Goal: Information Seeking & Learning: Learn about a topic

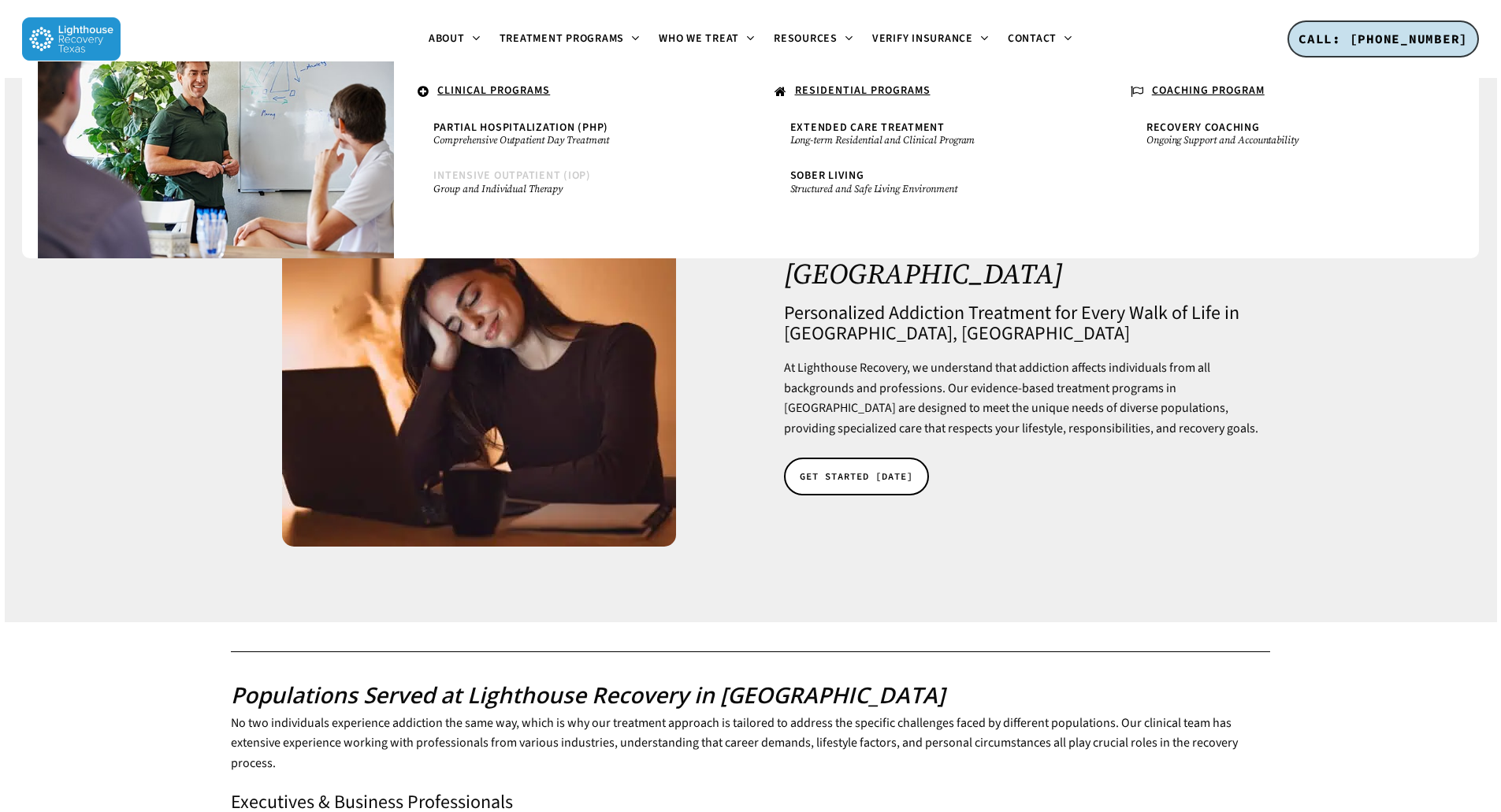
click at [535, 184] on small "Group and Individual Therapy" at bounding box center [571, 188] width 278 height 12
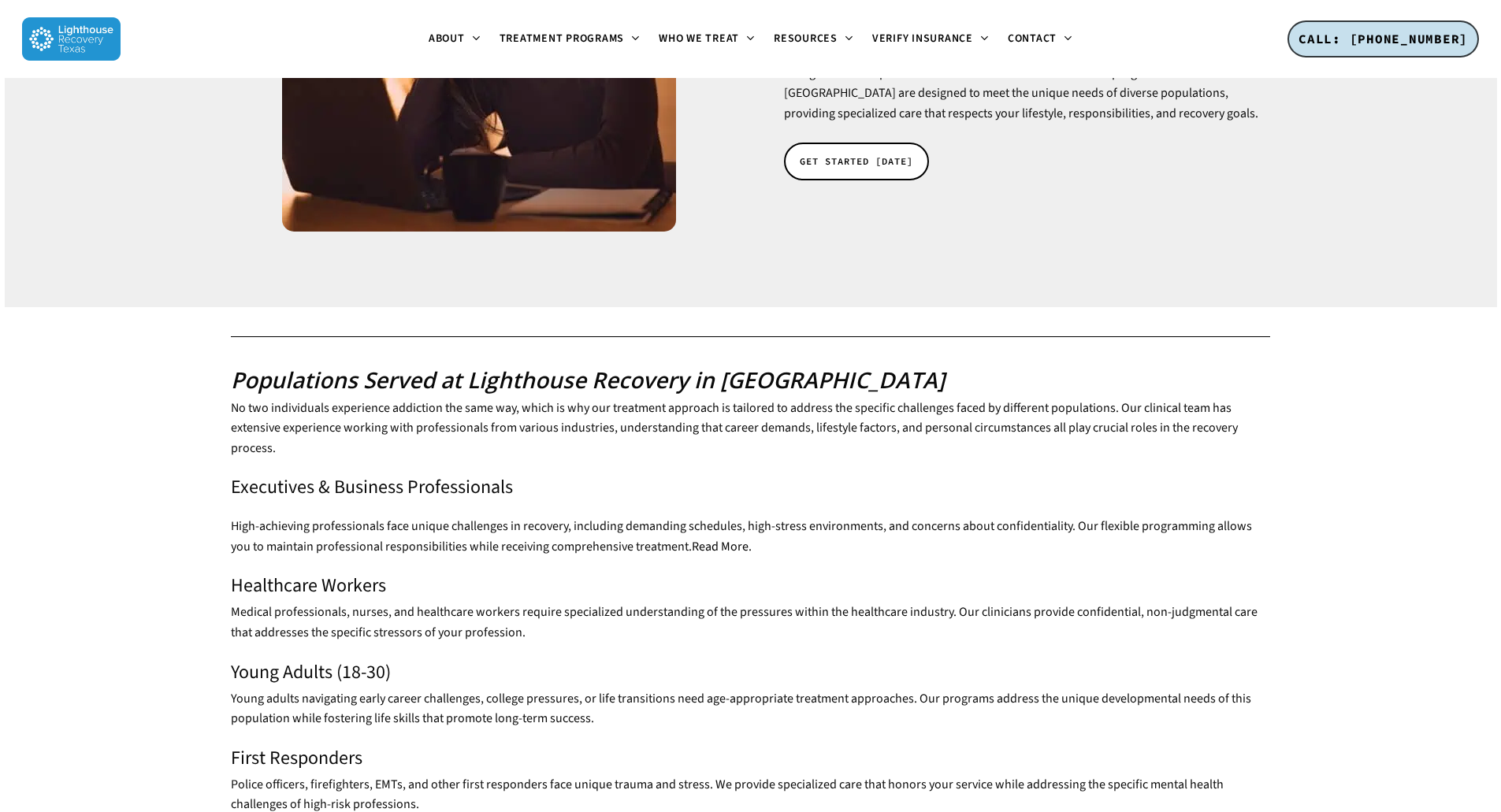
scroll to position [472, 0]
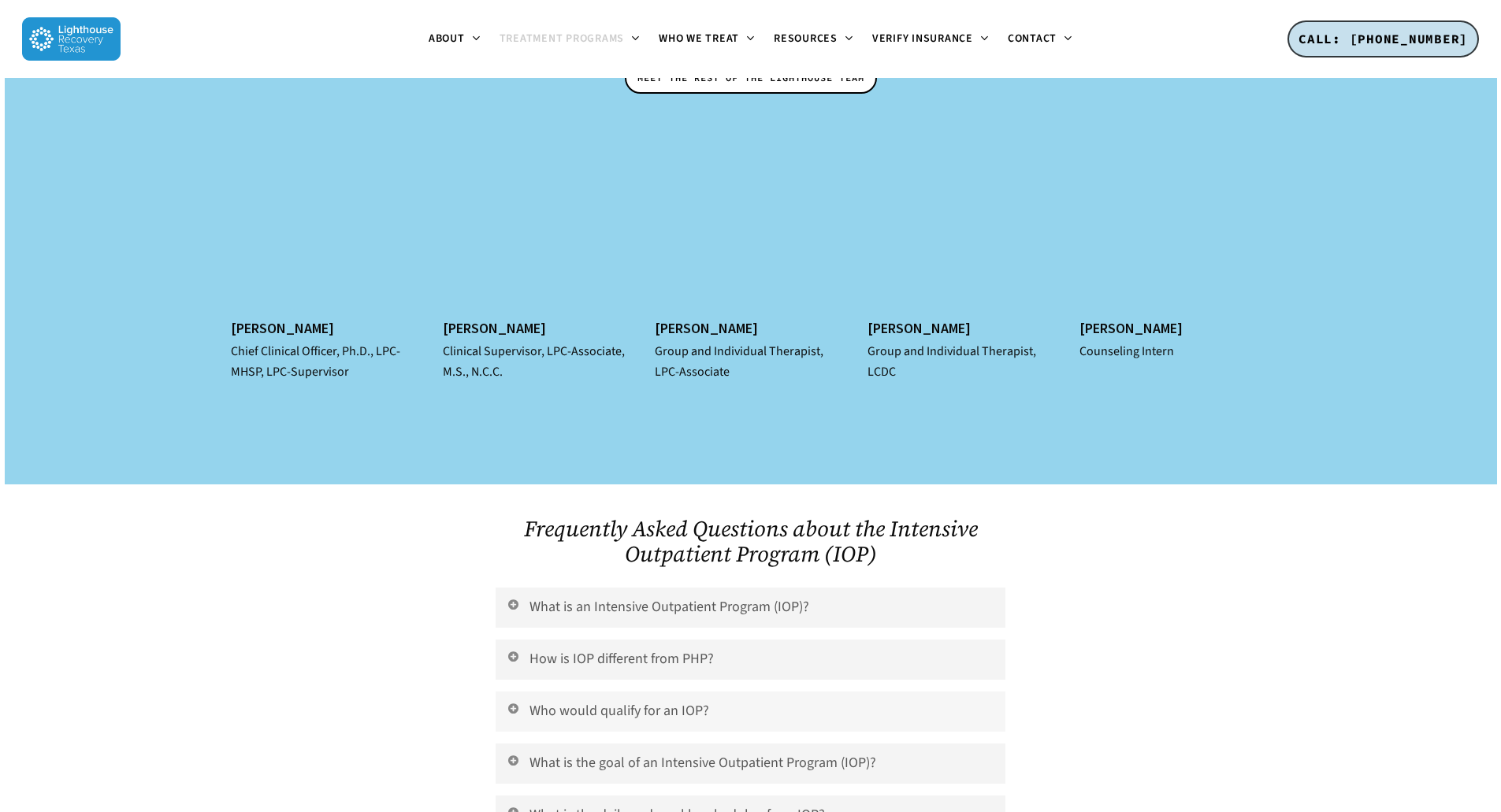
scroll to position [6458, 0]
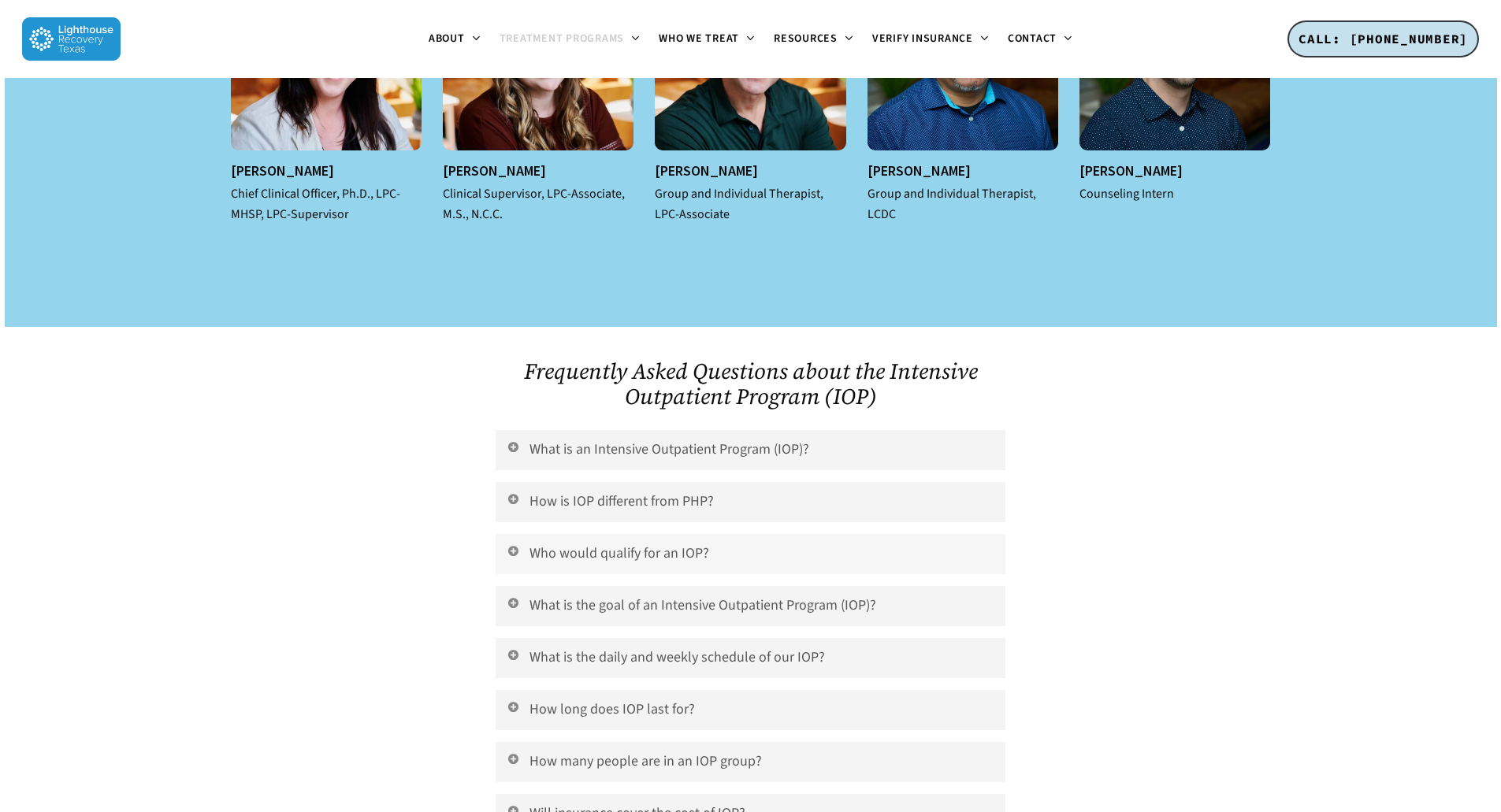
click at [599, 534] on link "Who would qualify for an IOP?" at bounding box center [750, 554] width 509 height 40
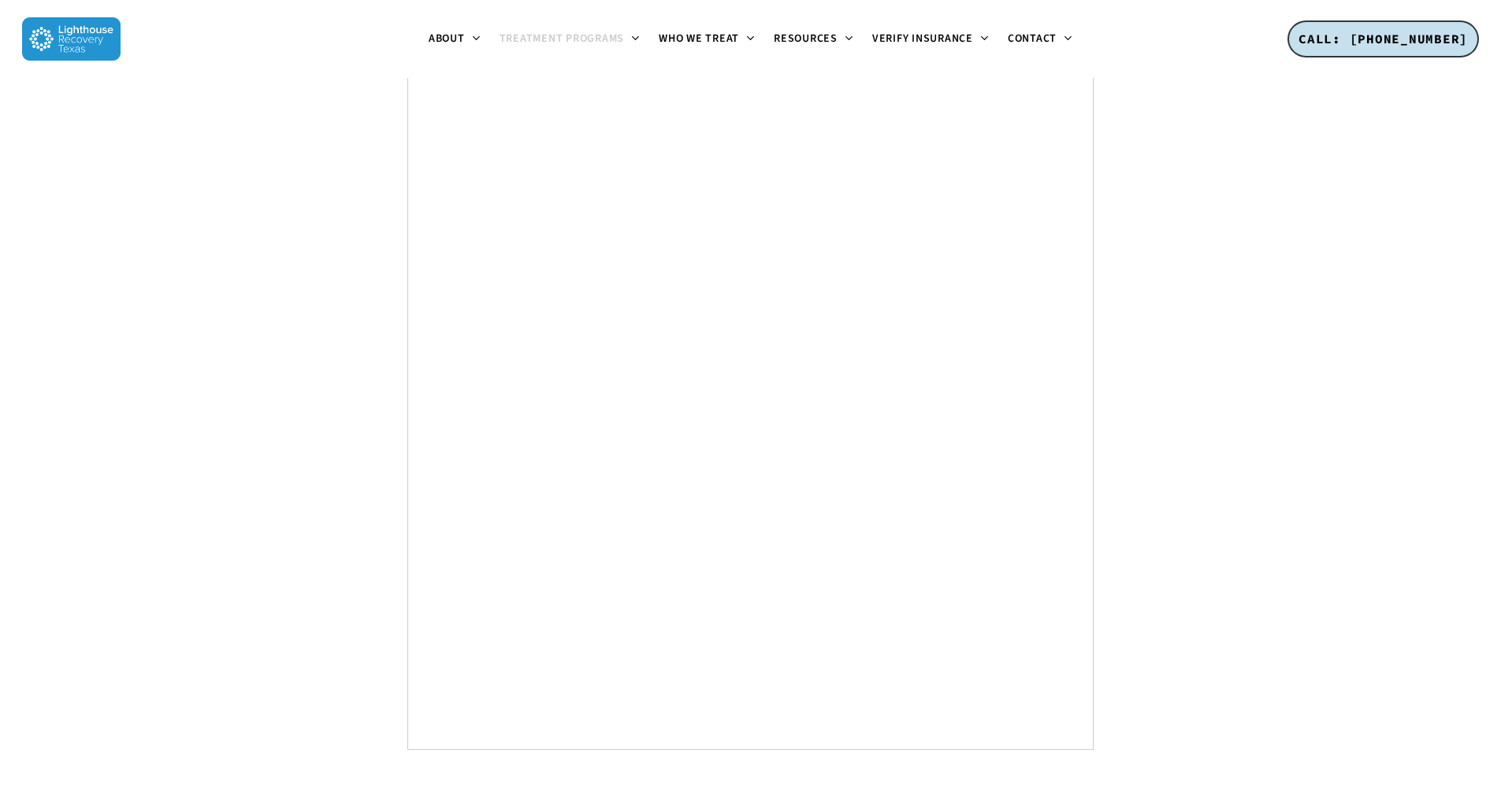
scroll to position [9024, 0]
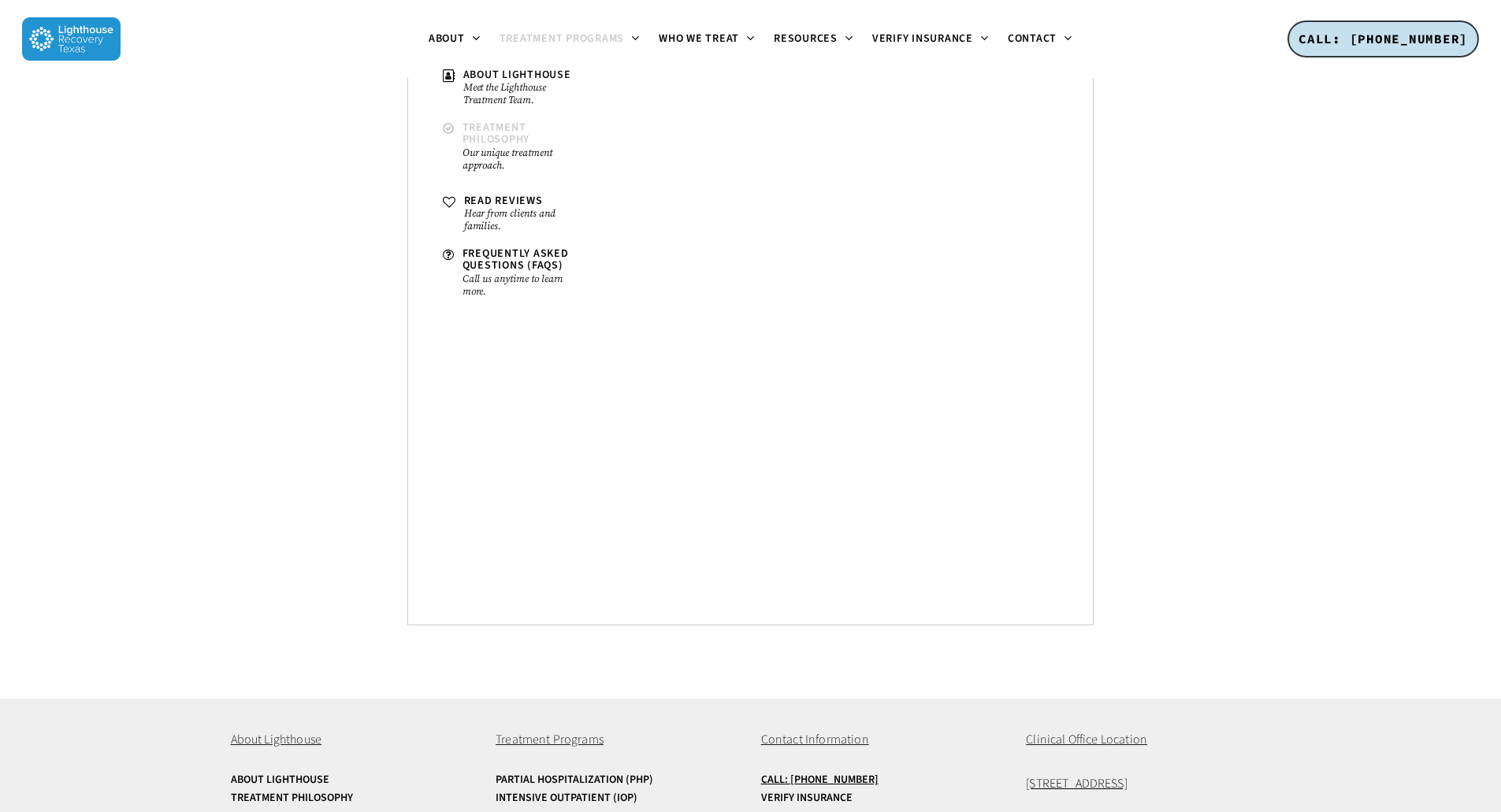
click at [478, 150] on small "Our unique treatment approach." at bounding box center [523, 159] width 122 height 25
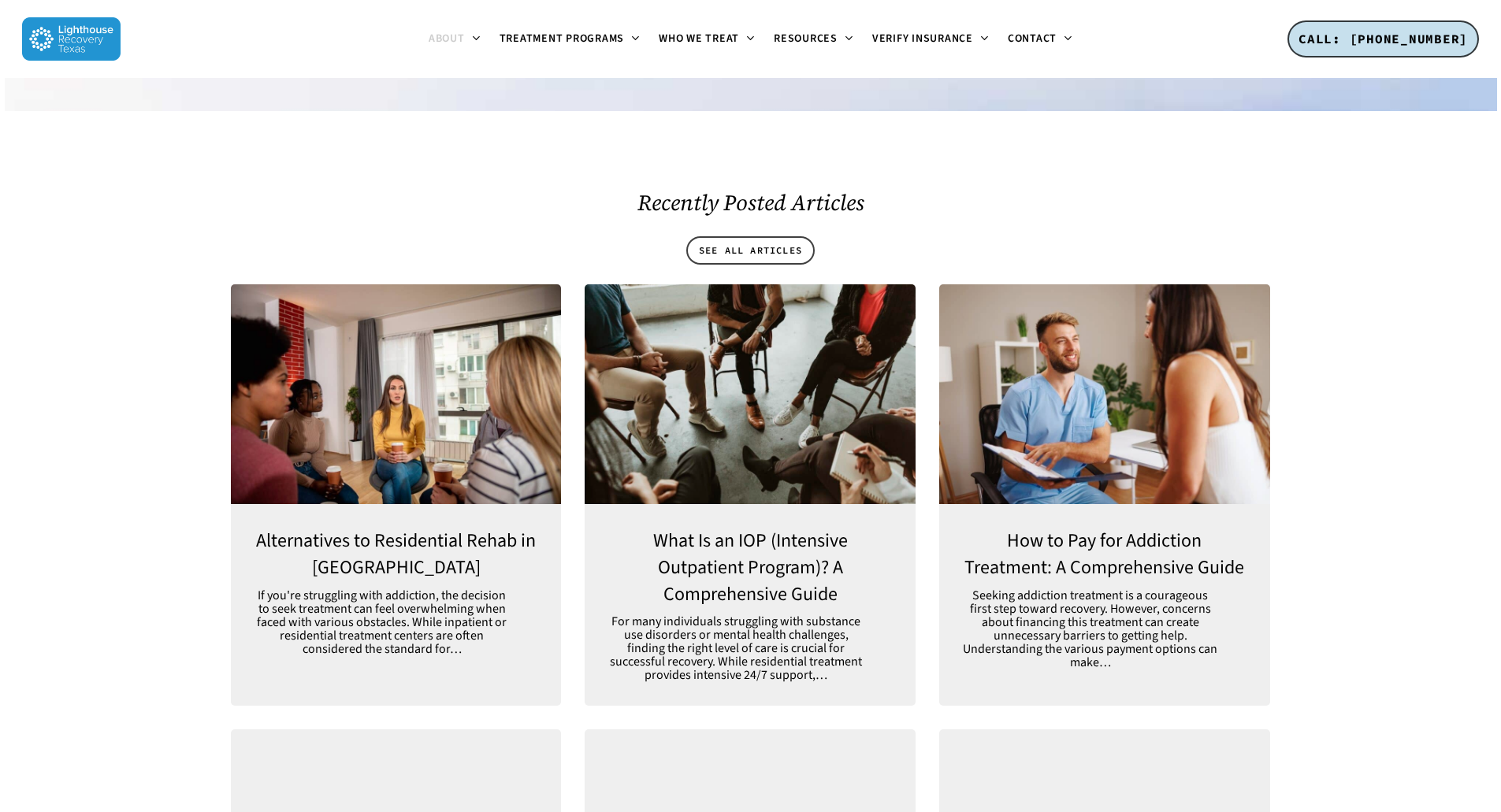
scroll to position [3623, 0]
